Goal: Task Accomplishment & Management: Complete application form

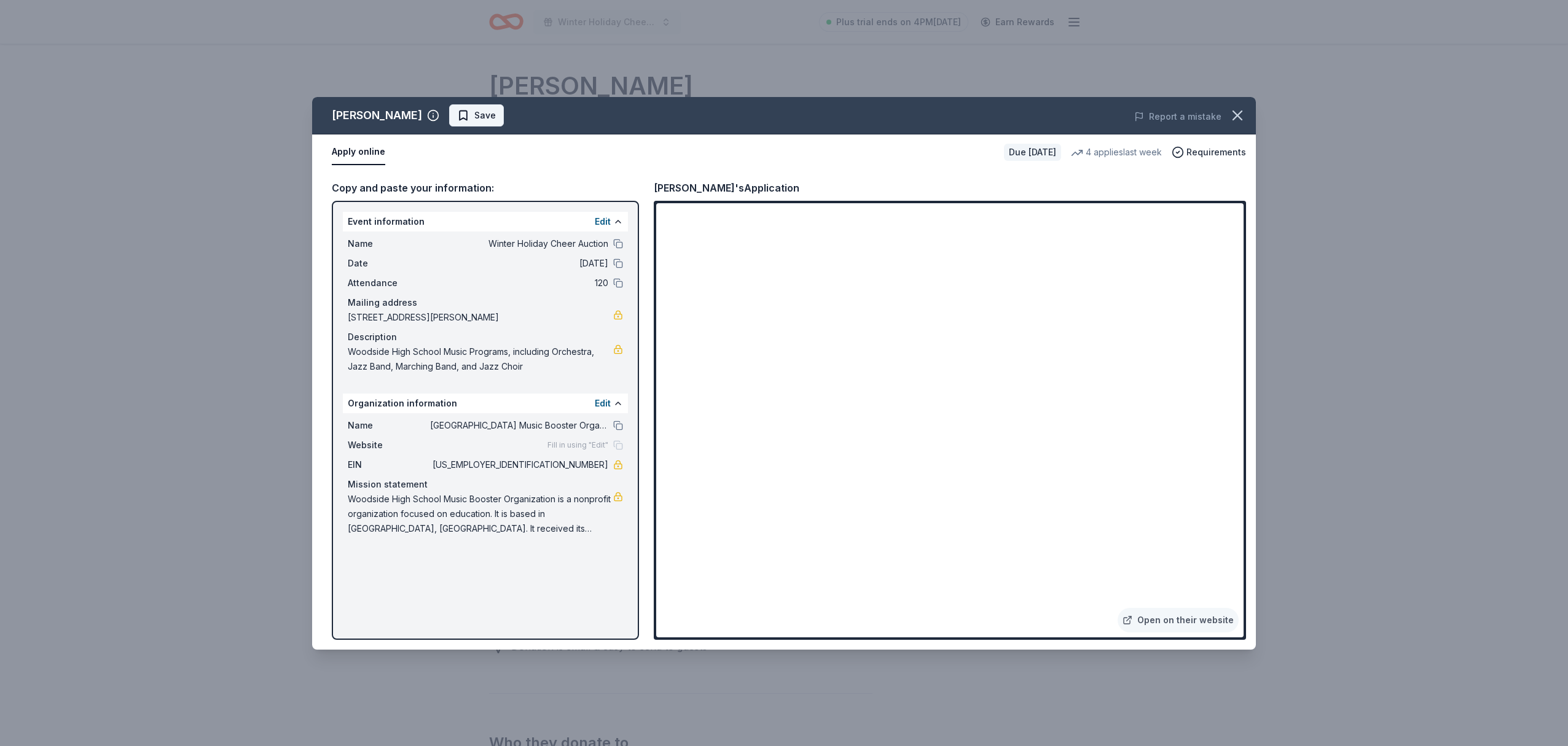
click at [474, 115] on span "Save" at bounding box center [485, 115] width 22 height 15
click at [1241, 115] on icon "button" at bounding box center [1237, 115] width 17 height 17
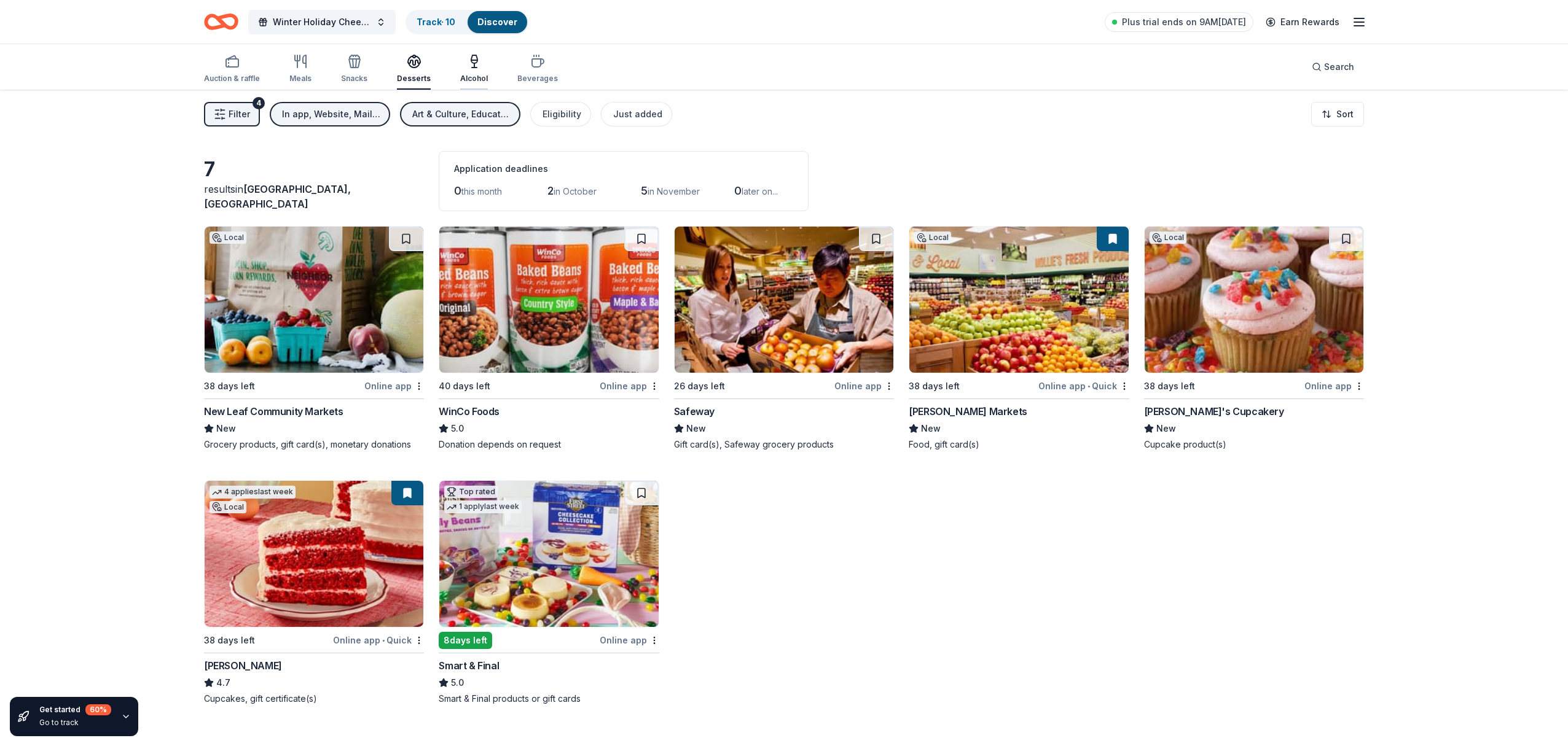
click at [473, 63] on icon "button" at bounding box center [474, 61] width 15 height 15
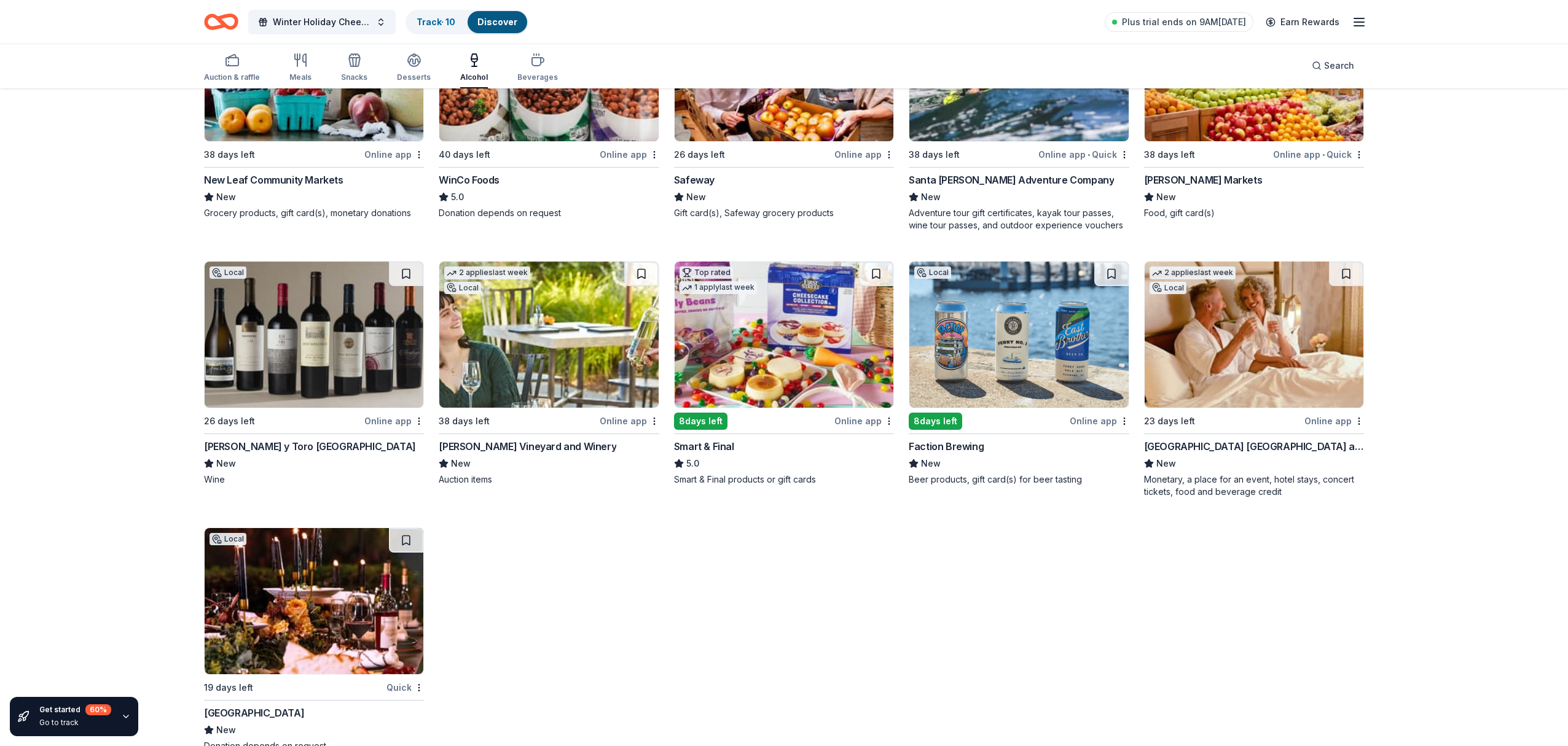
scroll to position [262, 0]
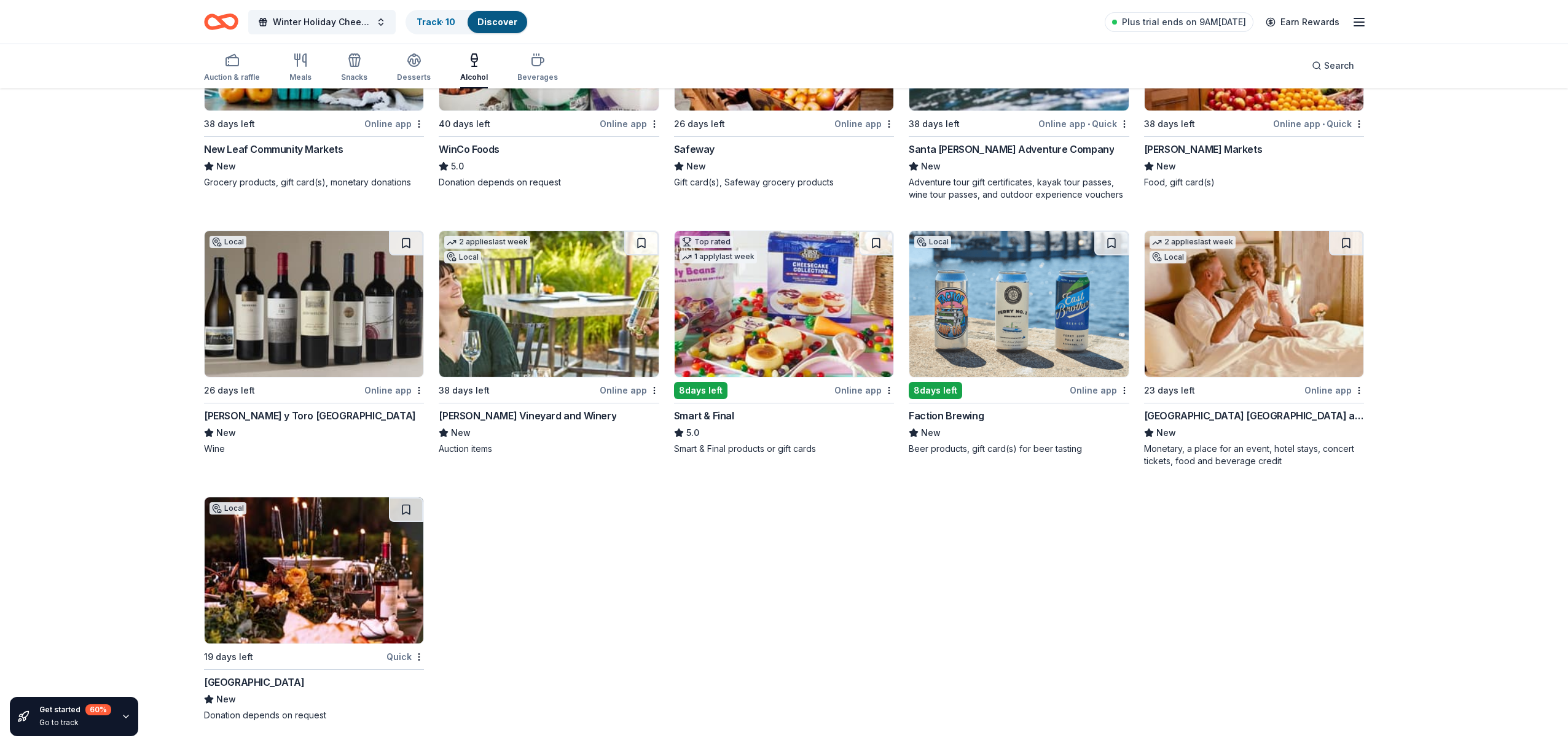
click at [523, 318] on img at bounding box center [548, 304] width 219 height 146
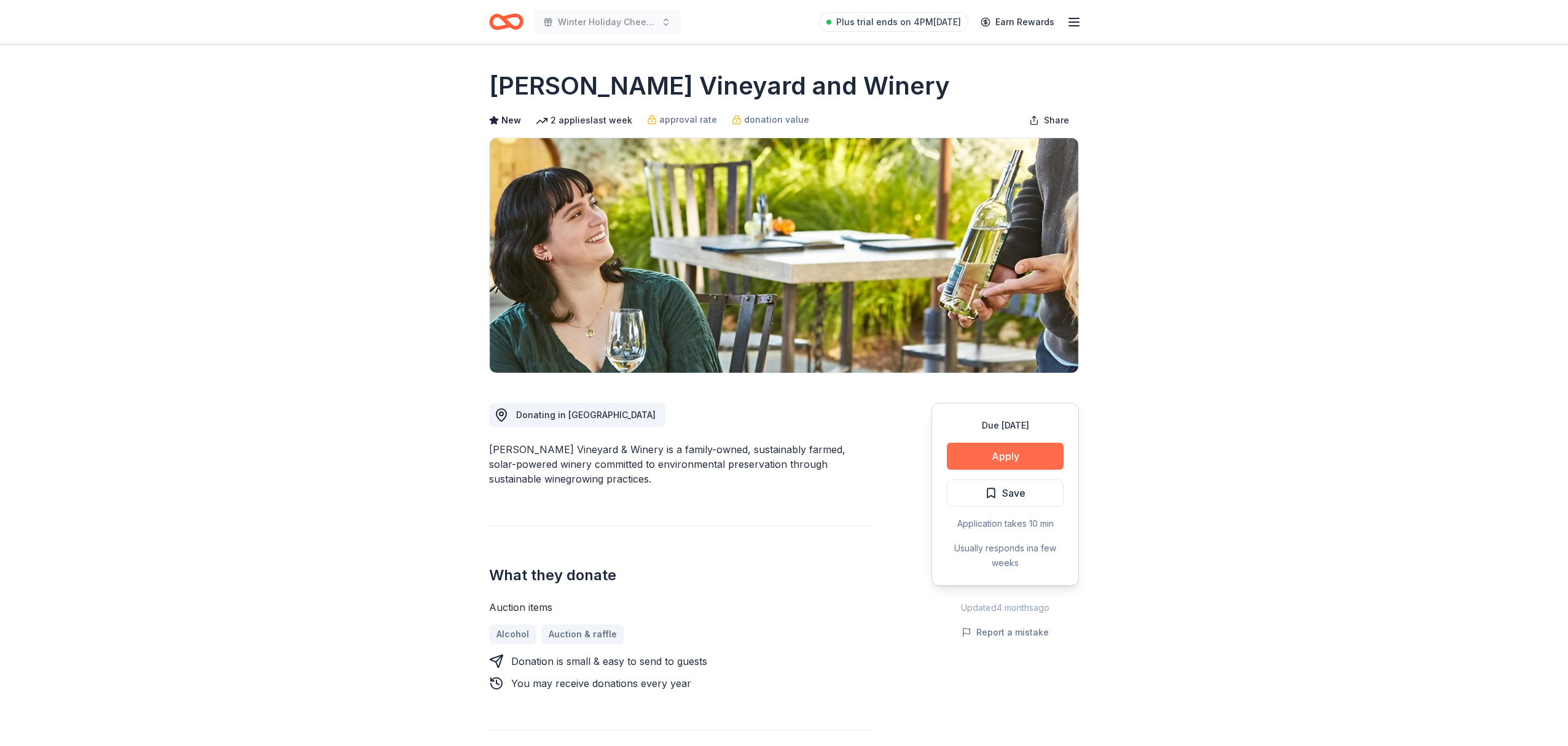
click at [1015, 455] on button "Apply" at bounding box center [1004, 456] width 117 height 27
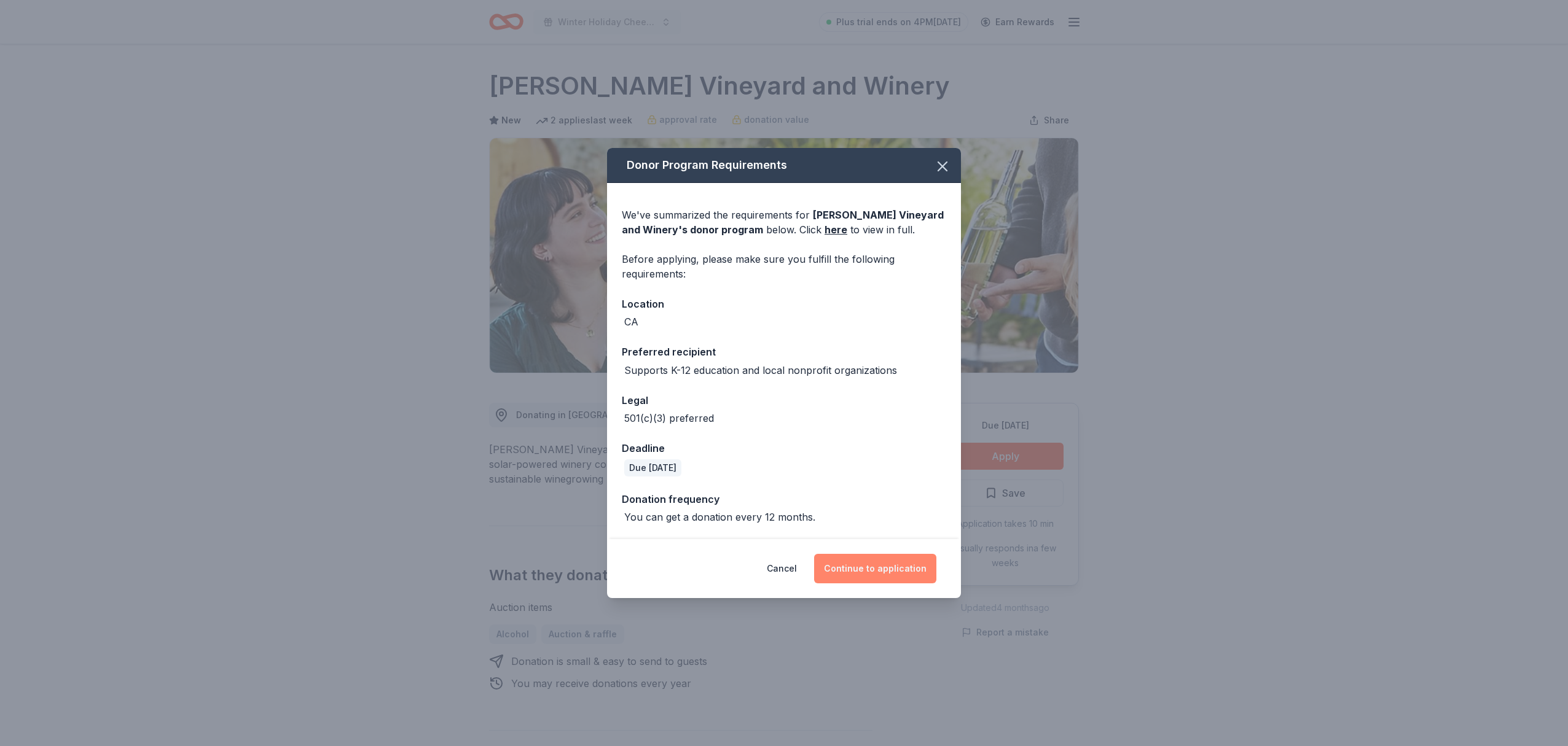
click at [896, 573] on button "Continue to application" at bounding box center [875, 569] width 122 height 29
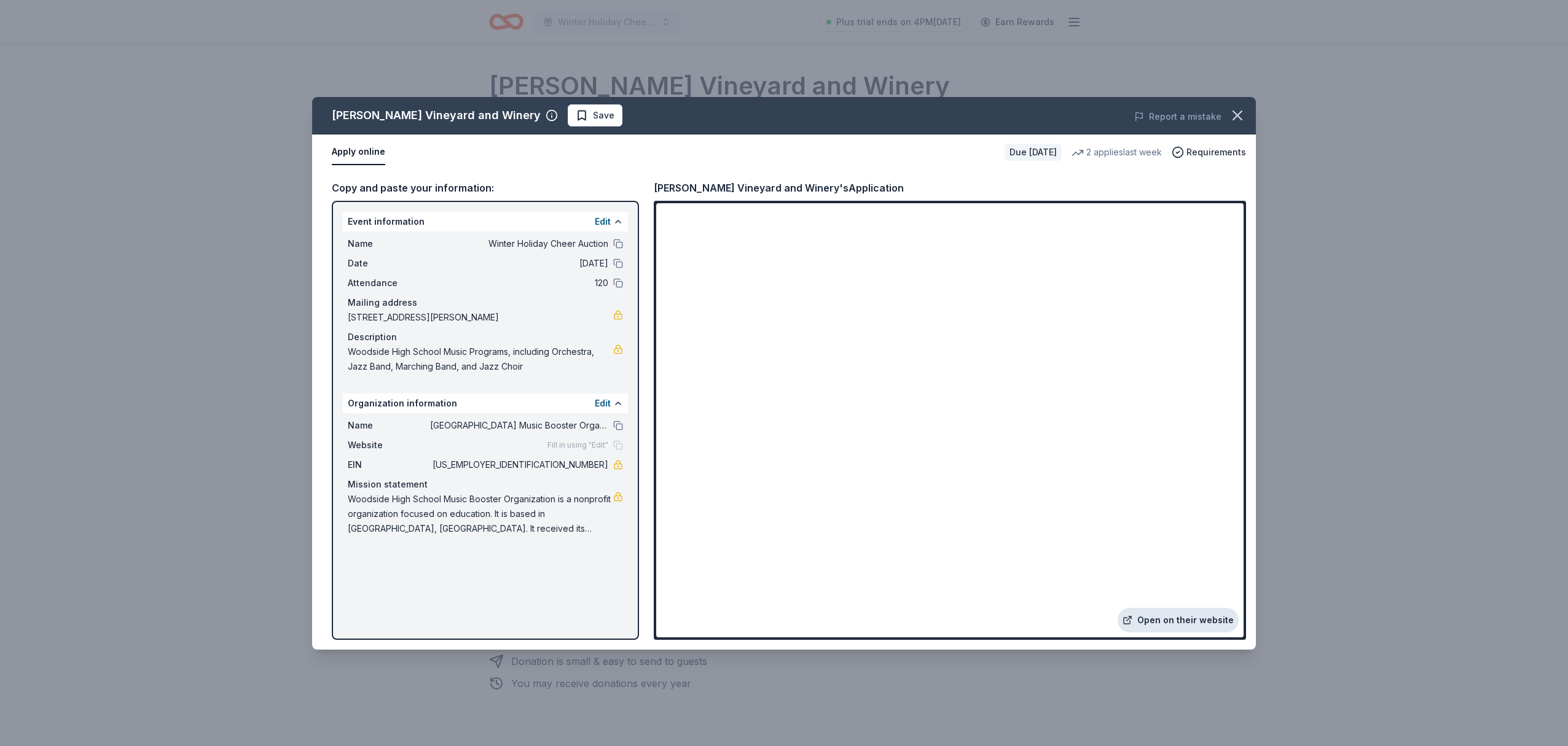
click at [1189, 621] on link "Open on their website" at bounding box center [1178, 620] width 121 height 25
